Goal: Task Accomplishment & Management: Use online tool/utility

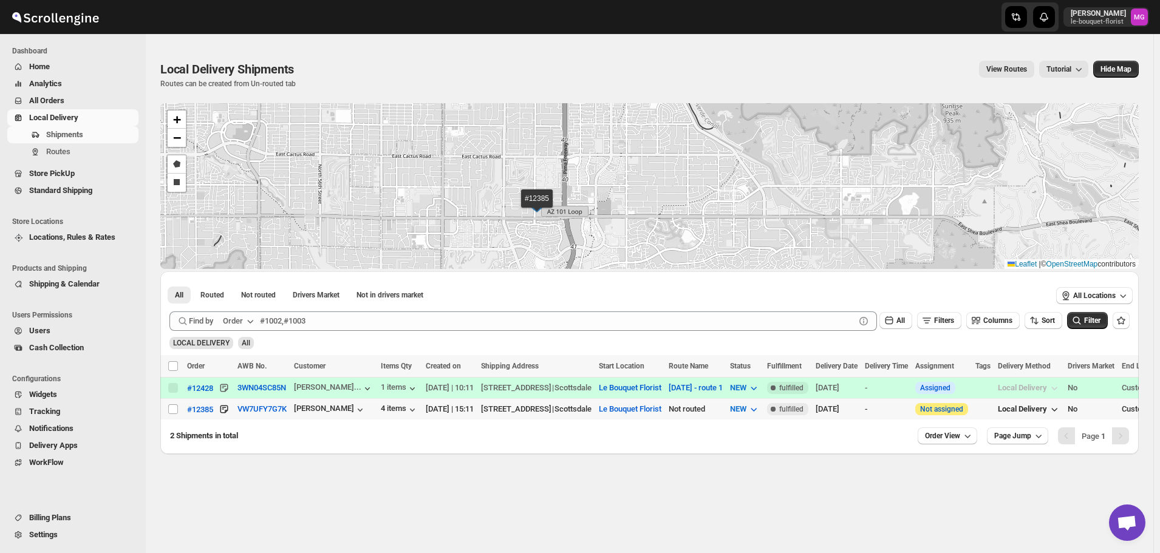
click at [167, 409] on td "Select shipment" at bounding box center [171, 409] width 23 height 21
checkbox input "true"
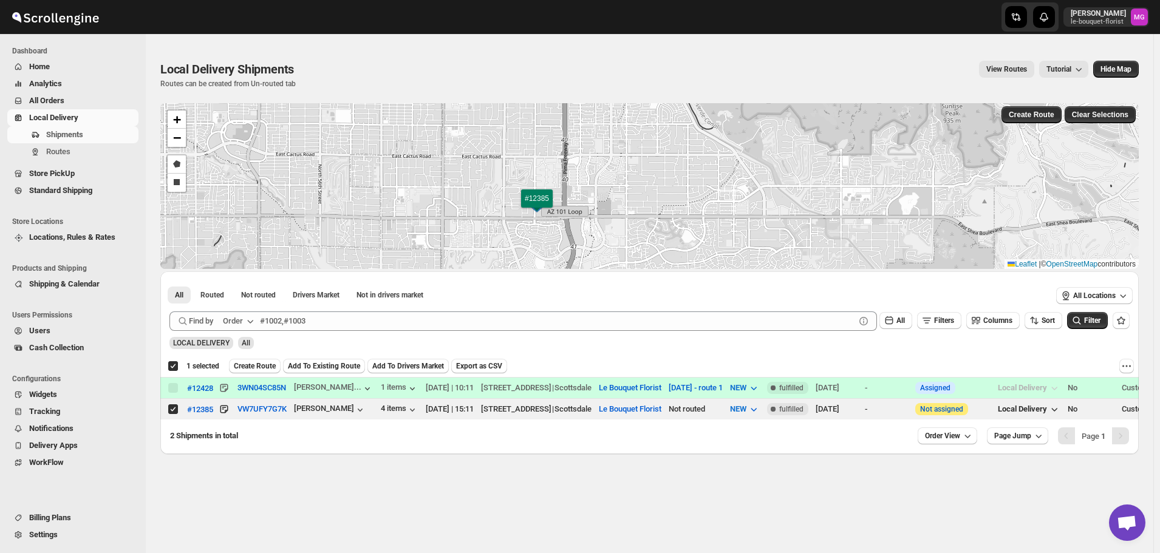
click at [253, 364] on span "Create Route" at bounding box center [255, 366] width 42 height 10
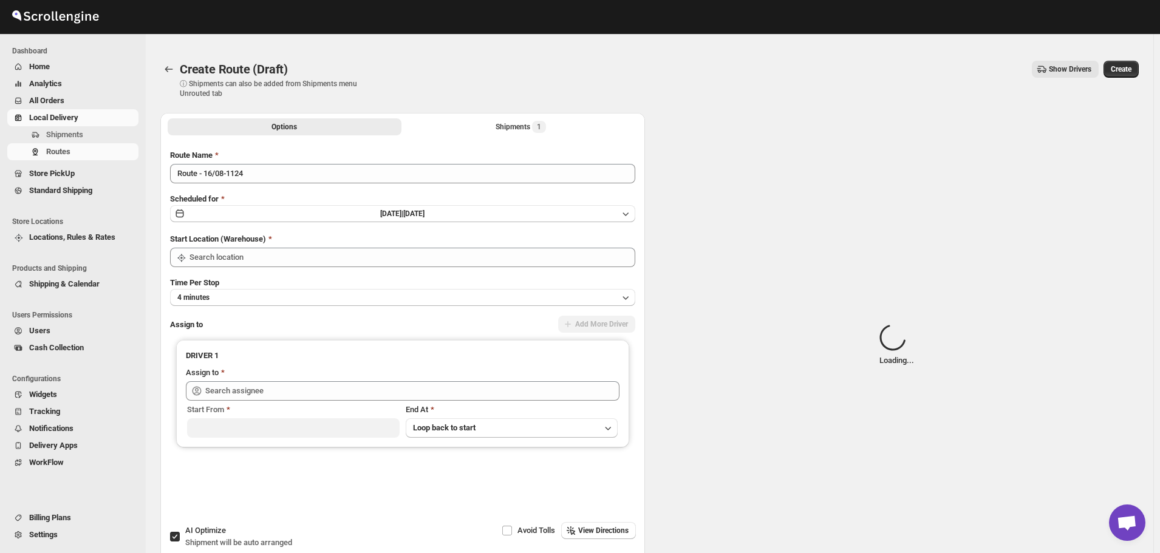
type input "Le Bouquet Florist"
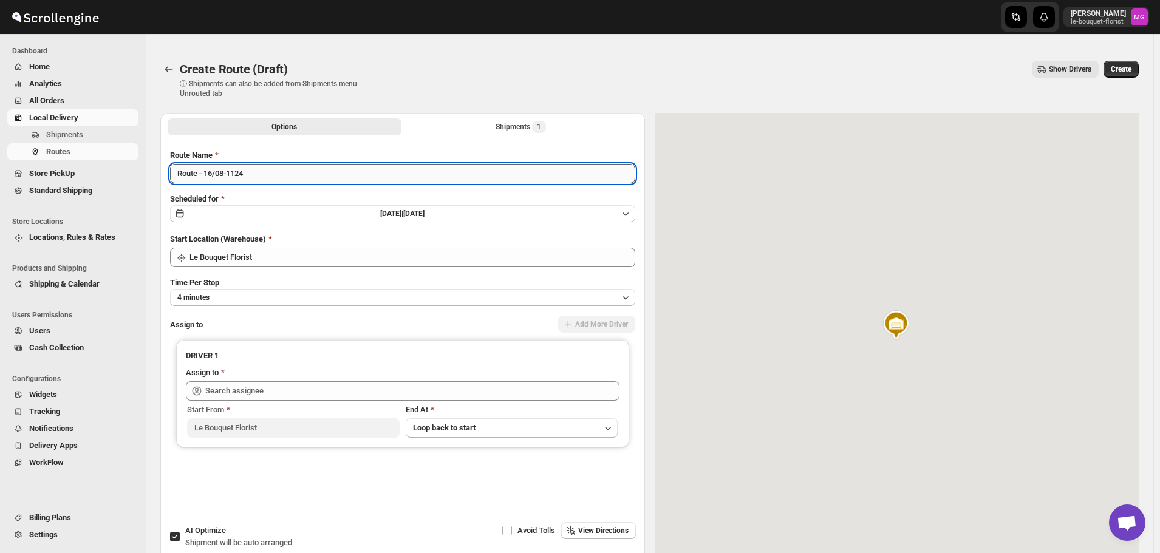
click at [285, 175] on input "Route - 16/08-1124" at bounding box center [402, 173] width 465 height 19
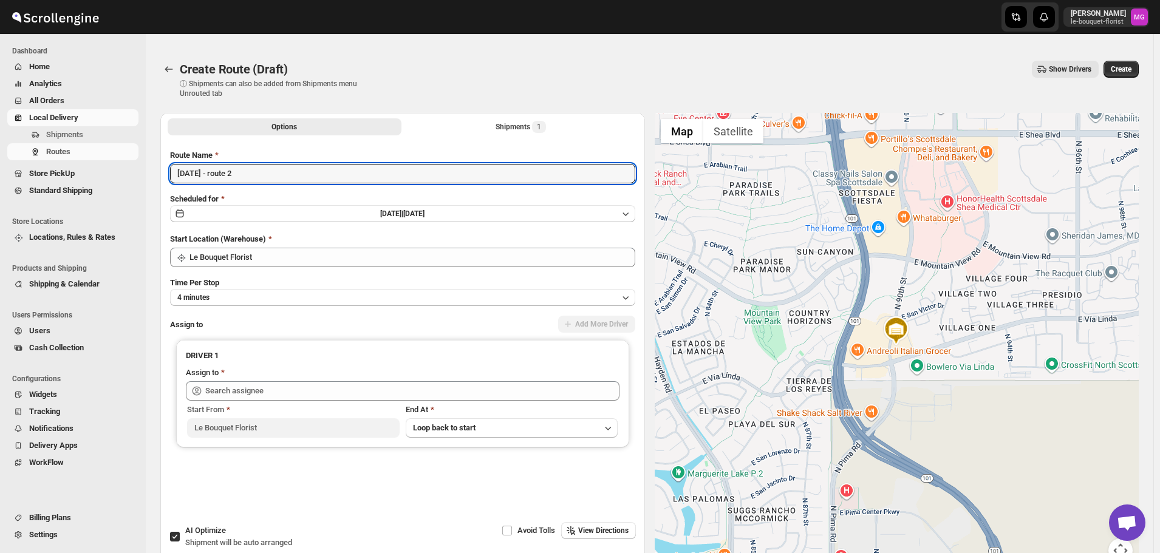
type input "[DATE] - route 2"
click at [200, 542] on span "Shipment will be auto arranged" at bounding box center [238, 542] width 107 height 9
click at [180, 542] on input "AI Optimize Shipment will be auto arranged" at bounding box center [175, 537] width 10 height 10
checkbox input "false"
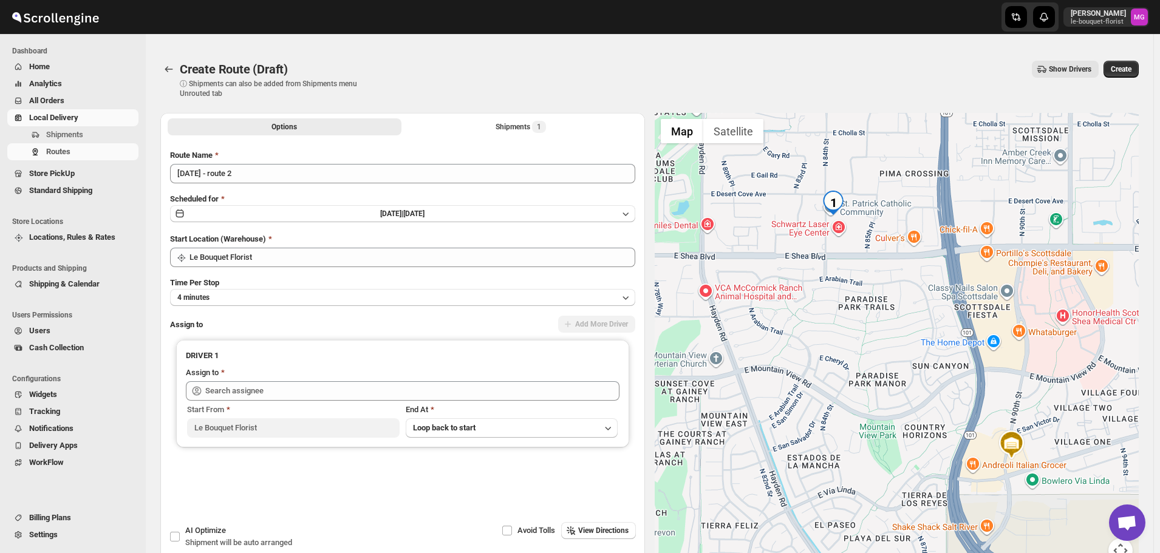
drag, startPoint x: 852, startPoint y: 260, endPoint x: 982, endPoint y: 370, distance: 170.2
click at [961, 368] on div at bounding box center [897, 345] width 485 height 464
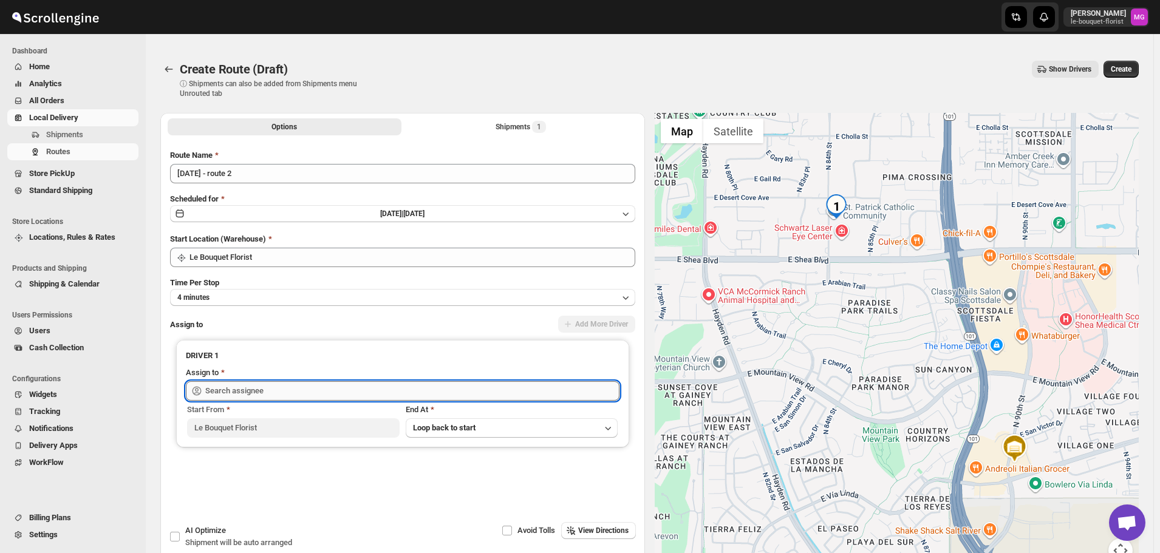
click at [257, 383] on input "text" at bounding box center [412, 390] width 414 height 19
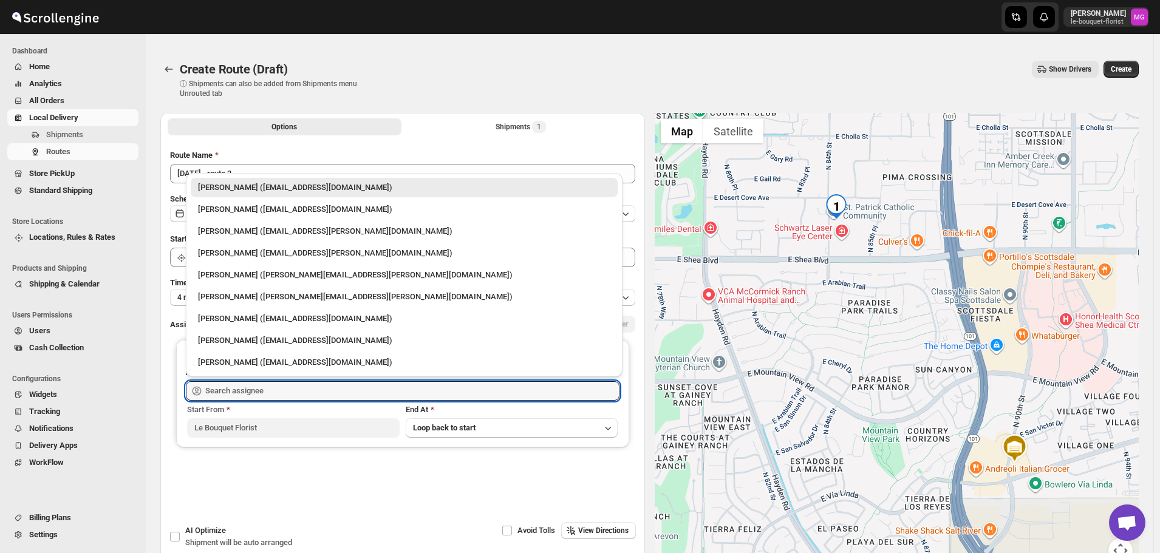
click at [268, 241] on li "[PERSON_NAME] ([EMAIL_ADDRESS][PERSON_NAME][DOMAIN_NAME])" at bounding box center [404, 252] width 437 height 22
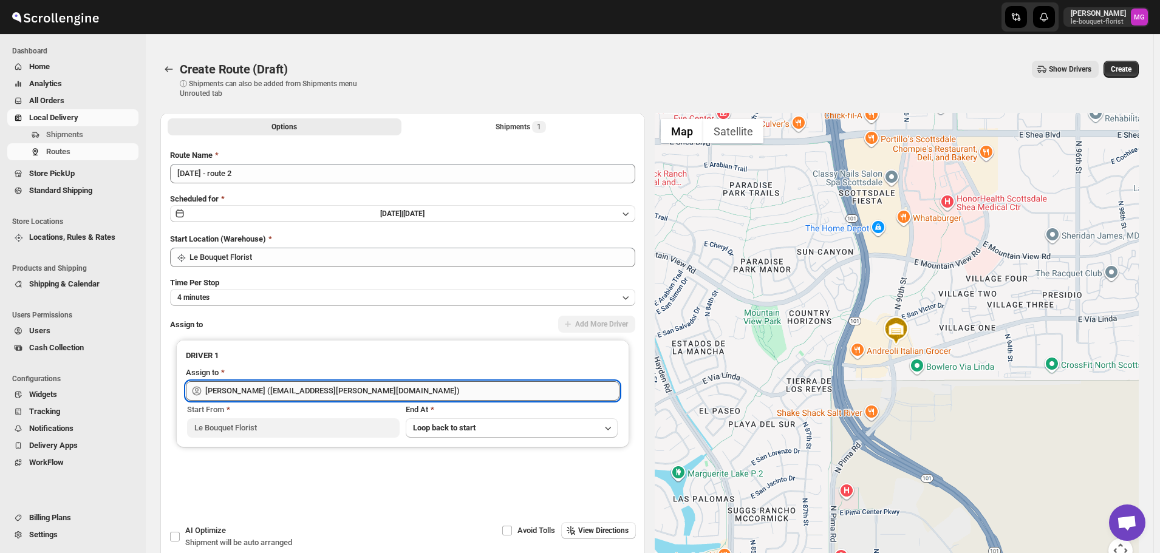
click at [277, 381] on input "[PERSON_NAME] ([EMAIL_ADDRESS][PERSON_NAME][DOMAIN_NAME])" at bounding box center [412, 390] width 414 height 19
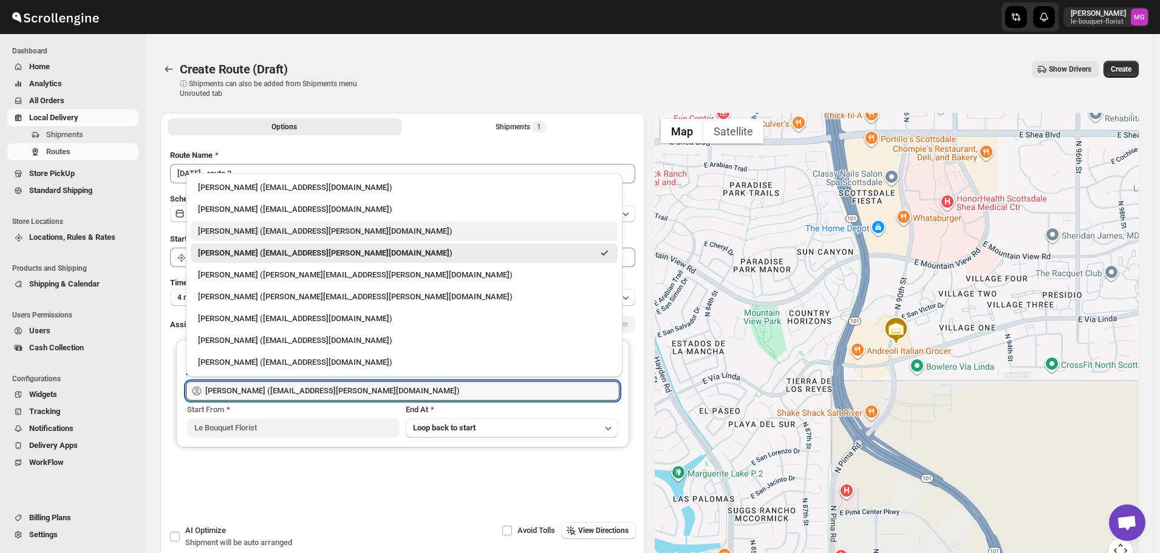
click at [284, 229] on div "[PERSON_NAME] ([EMAIL_ADDRESS][PERSON_NAME][DOMAIN_NAME])" at bounding box center [404, 231] width 412 height 12
type input "[PERSON_NAME] ([EMAIL_ADDRESS][PERSON_NAME][DOMAIN_NAME])"
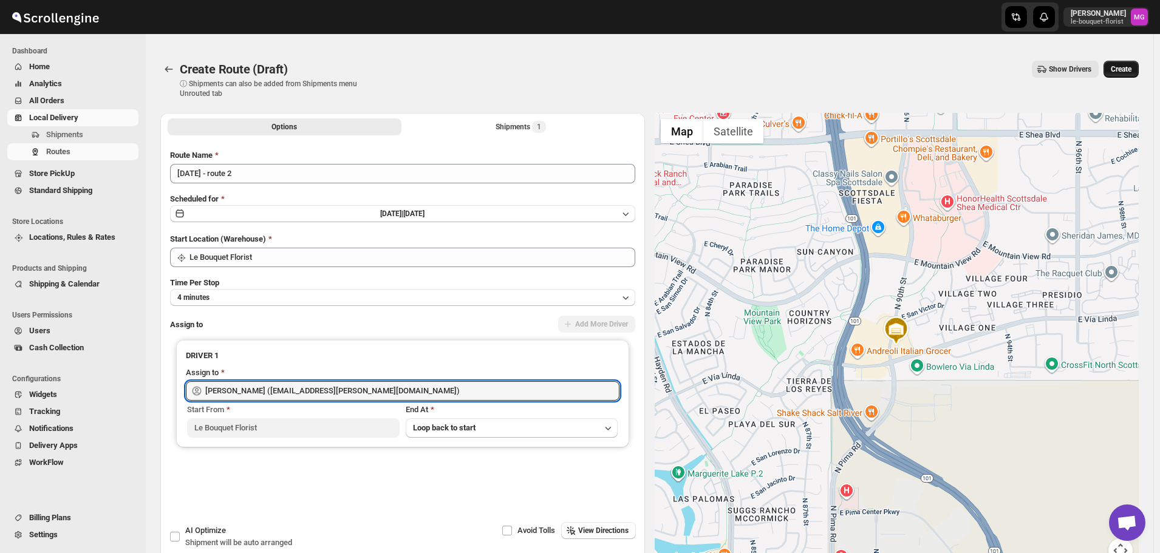
click at [1123, 64] on button "Create" at bounding box center [1120, 69] width 35 height 17
